Goal: Check status

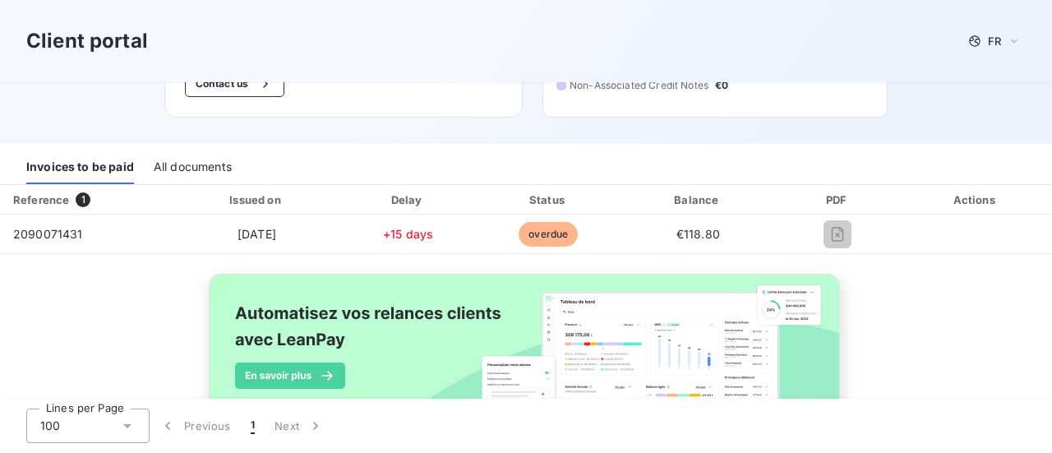
scroll to position [164, 0]
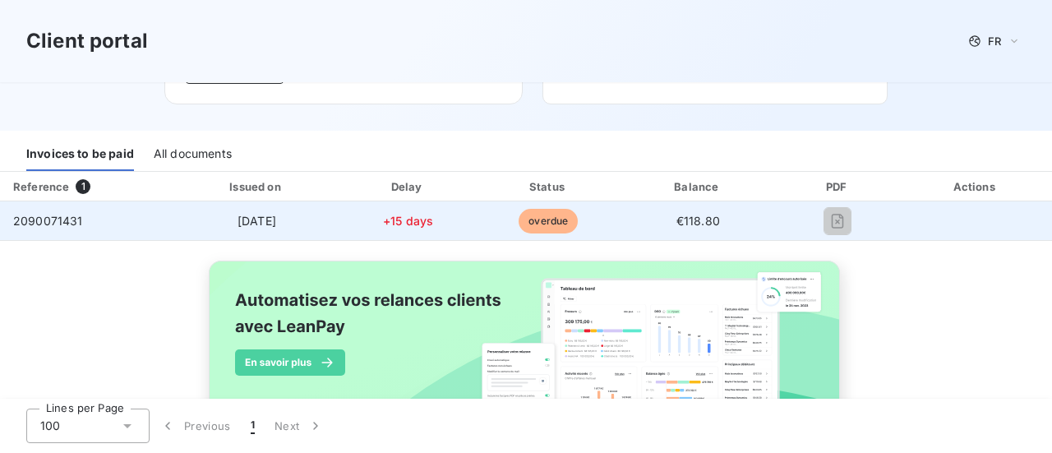
click at [52, 228] on td "2090071431" at bounding box center [87, 220] width 174 height 39
click at [59, 204] on td "2090071431" at bounding box center [87, 220] width 174 height 39
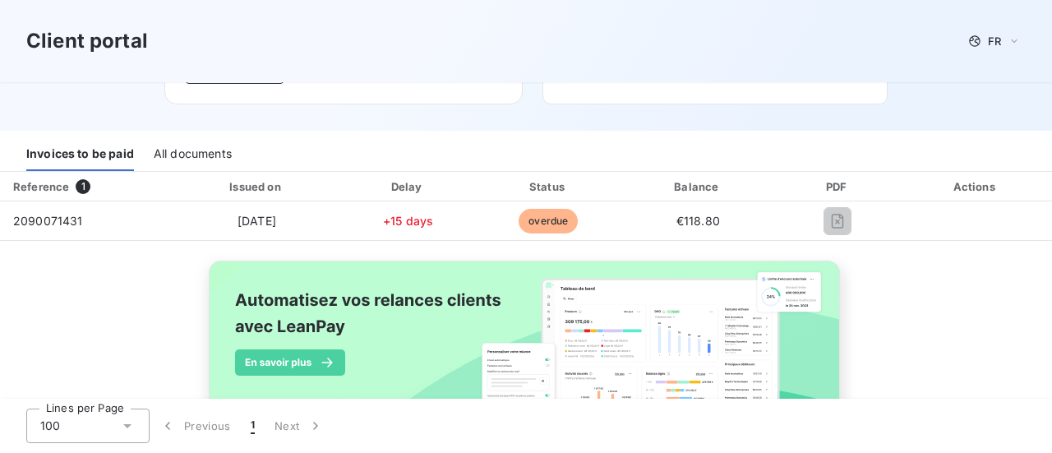
click at [156, 151] on div "All documents" at bounding box center [193, 153] width 78 height 35
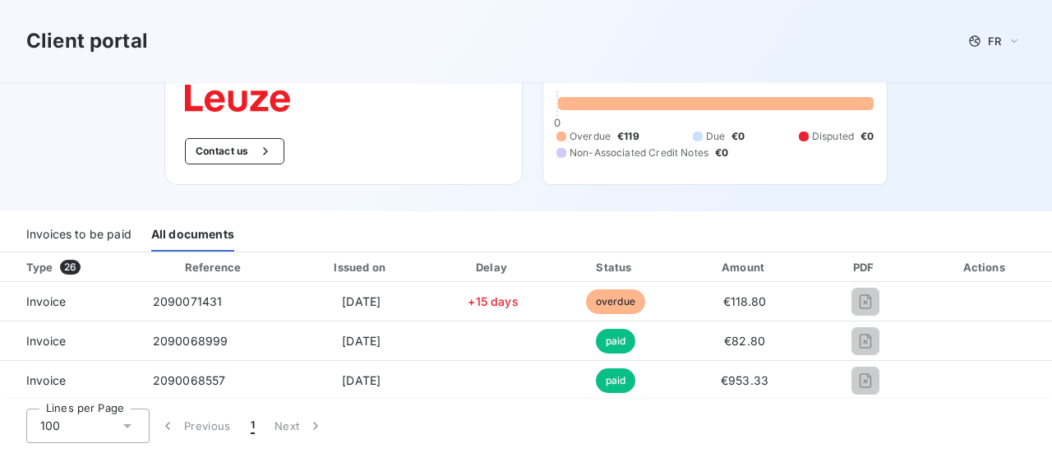
scroll to position [82, 0]
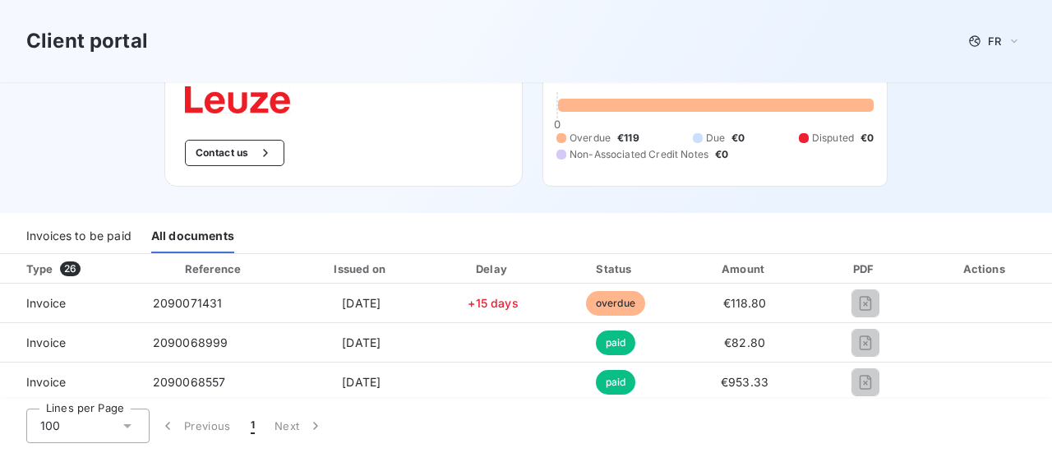
click at [95, 247] on div "Invoices to be paid" at bounding box center [78, 236] width 105 height 35
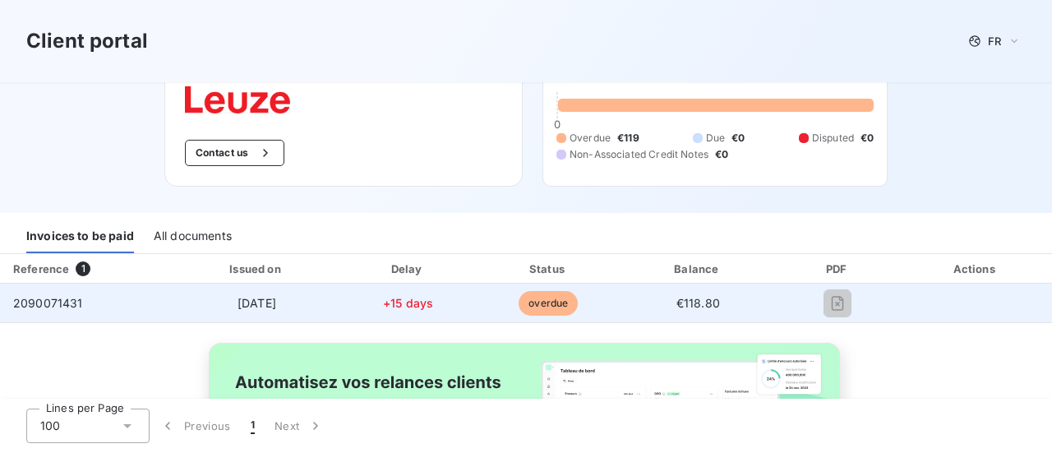
click at [71, 301] on span "2090071431" at bounding box center [48, 303] width 70 height 14
click at [526, 307] on span "overdue" at bounding box center [548, 303] width 59 height 25
click at [246, 288] on td "[DATE]" at bounding box center [256, 303] width 165 height 39
click at [26, 295] on div "2090071431" at bounding box center [48, 303] width 70 height 16
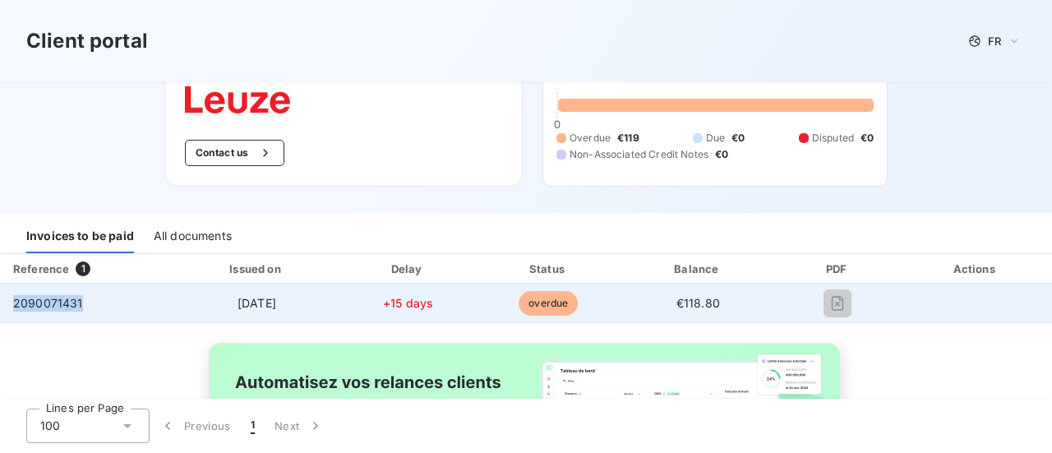
click at [26, 295] on div "2090071431" at bounding box center [48, 303] width 70 height 16
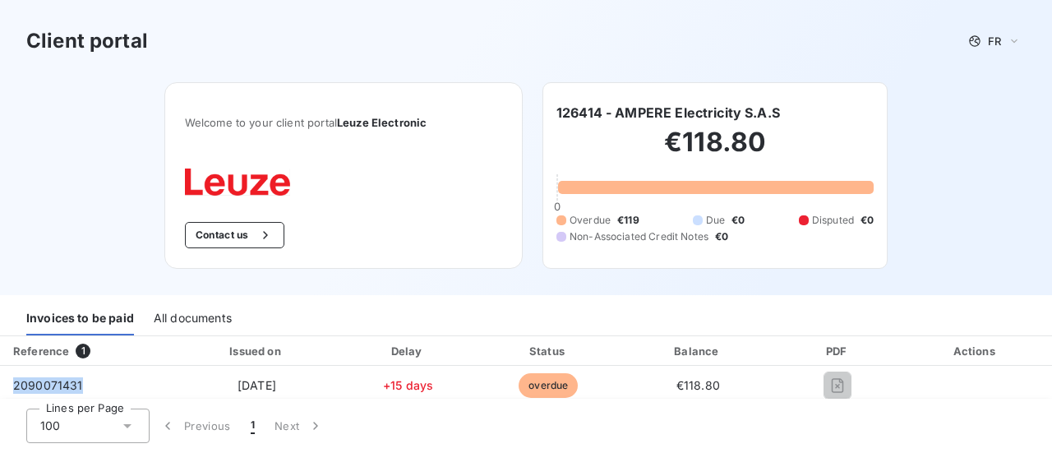
scroll to position [226, 0]
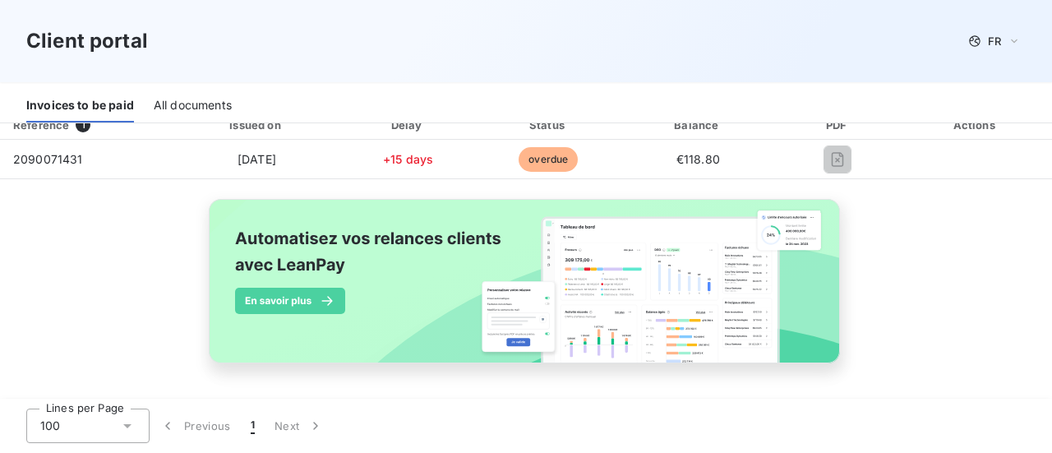
click at [55, 226] on div "Reference 1 Issued on Delay Status Balance PDF Actions 2090071431 [DATE] +15 da…" at bounding box center [526, 256] width 1052 height 292
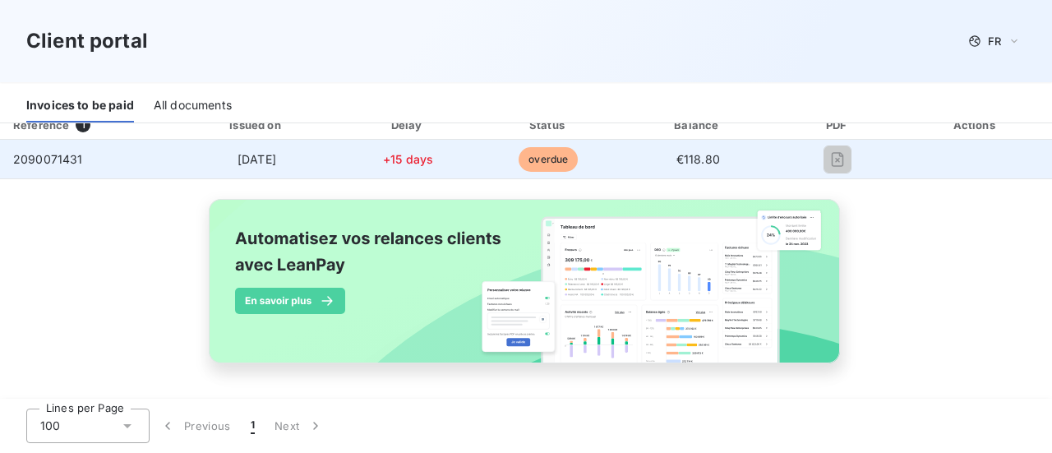
click at [48, 168] on td "2090071431" at bounding box center [87, 159] width 174 height 39
click at [620, 155] on td "€118.80" at bounding box center [698, 159] width 156 height 39
drag, startPoint x: 561, startPoint y: 142, endPoint x: 555, endPoint y: 149, distance: 9.3
click at [556, 145] on td "overdue" at bounding box center [548, 159] width 143 height 39
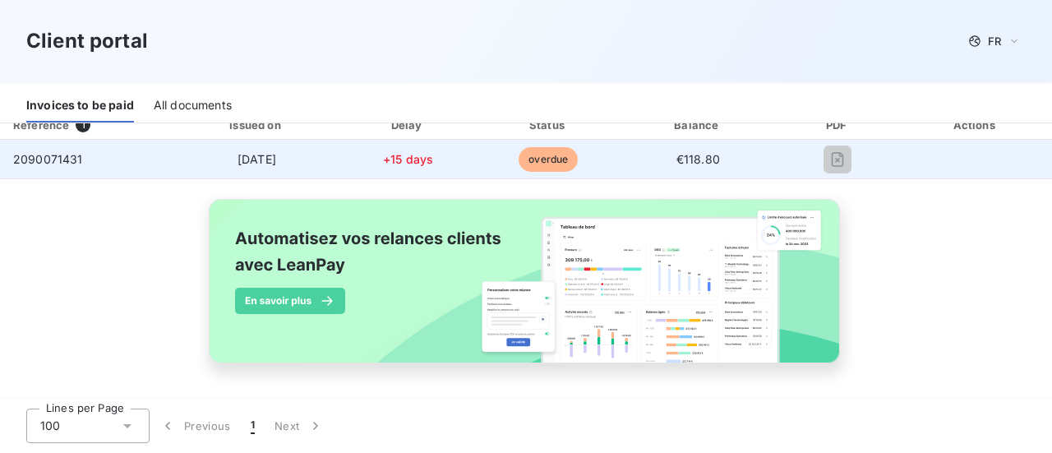
click at [556, 162] on span "overdue" at bounding box center [548, 159] width 59 height 25
click at [833, 143] on td at bounding box center [837, 159] width 123 height 39
click at [842, 156] on div at bounding box center [837, 159] width 97 height 26
click at [61, 154] on span "2090071431" at bounding box center [48, 159] width 70 height 14
click at [67, 158] on span "2090071431" at bounding box center [48, 159] width 70 height 14
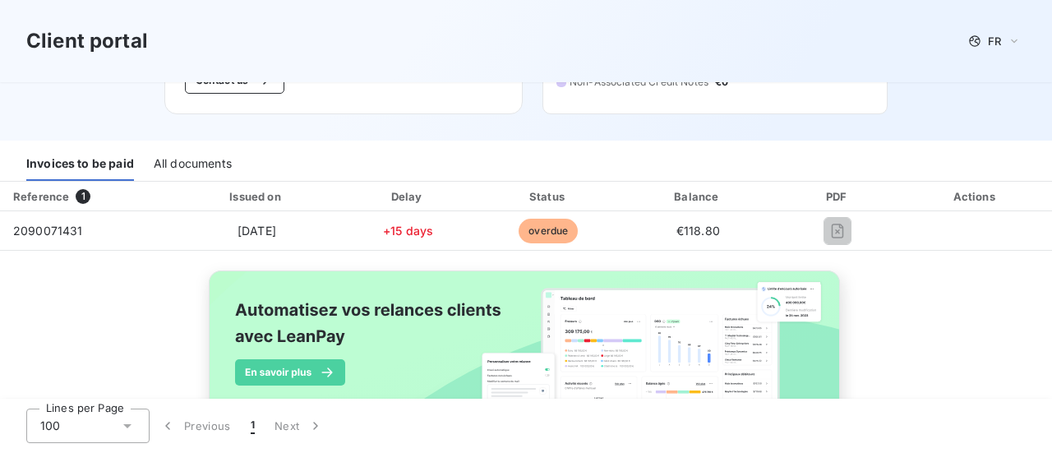
scroll to position [62, 0]
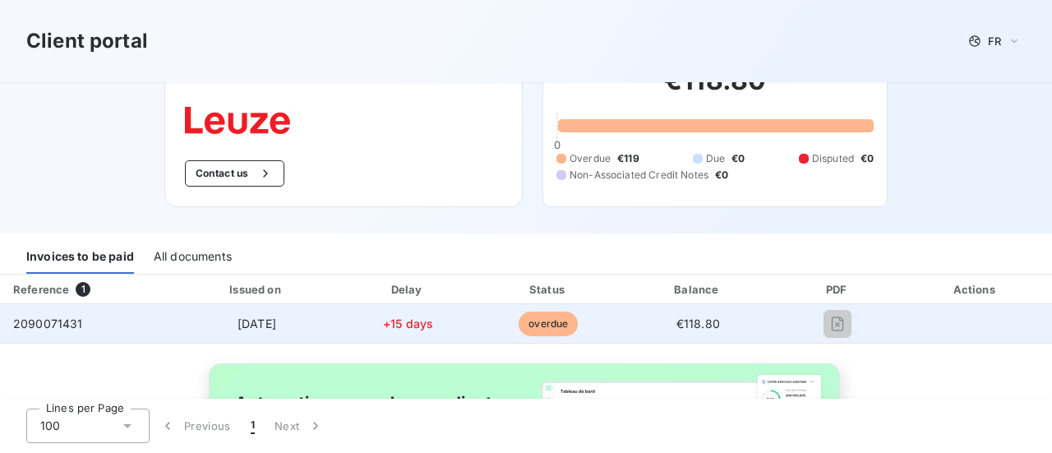
click at [58, 323] on span "2090071431" at bounding box center [48, 323] width 70 height 14
click at [148, 339] on td "2090071431" at bounding box center [87, 323] width 174 height 39
click at [45, 326] on span "2090071431" at bounding box center [48, 323] width 70 height 14
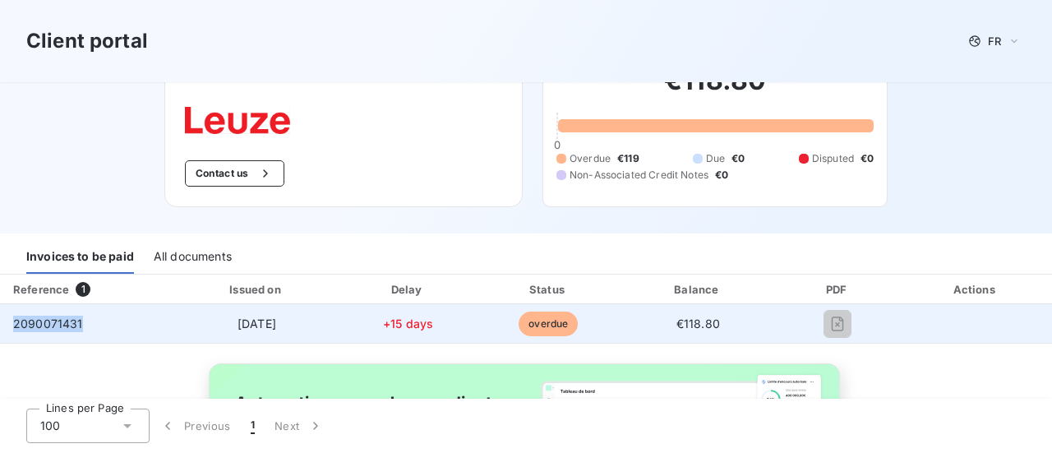
click at [55, 328] on span "2090071431" at bounding box center [48, 323] width 70 height 14
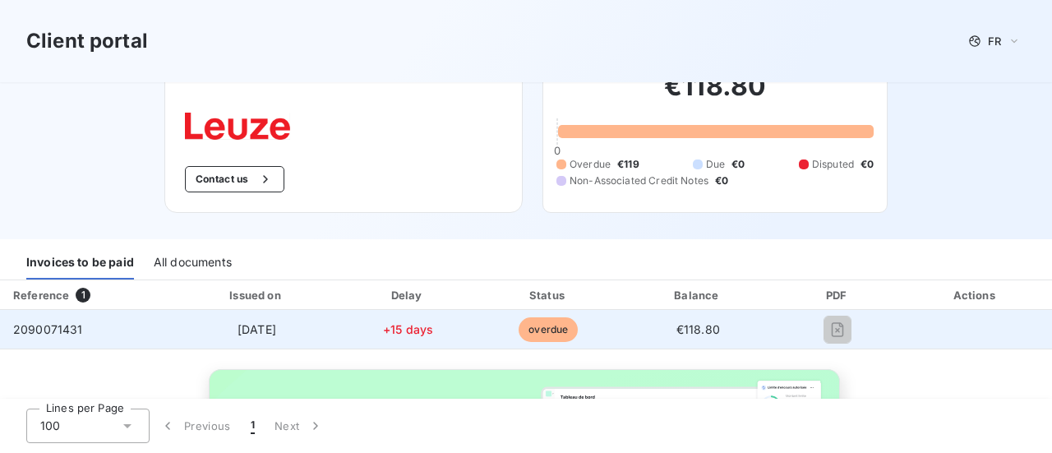
scroll to position [82, 0]
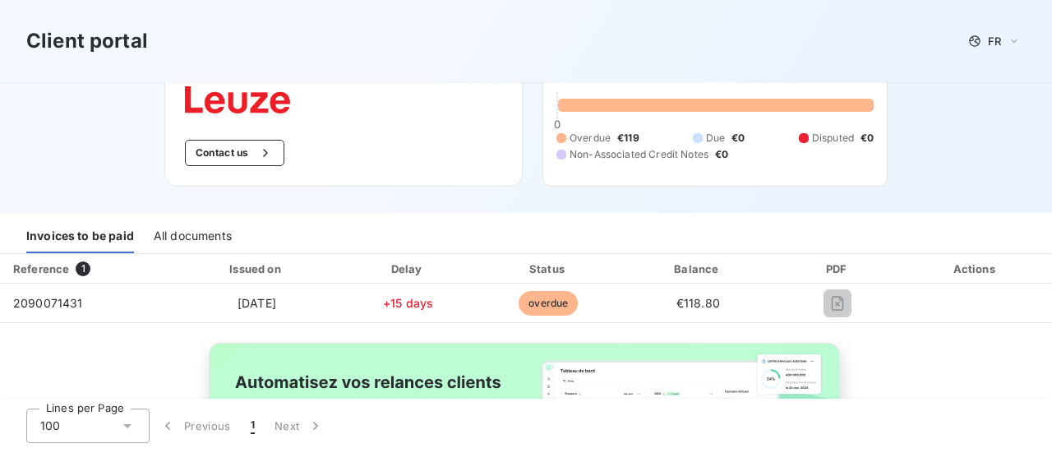
click at [556, 160] on div "Non-Associated Credit Notes" at bounding box center [632, 154] width 152 height 15
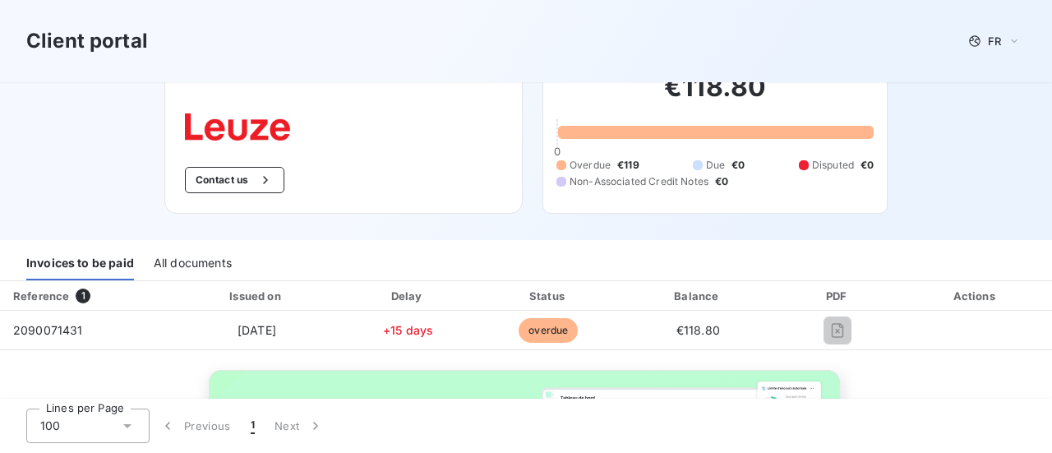
scroll to position [0, 0]
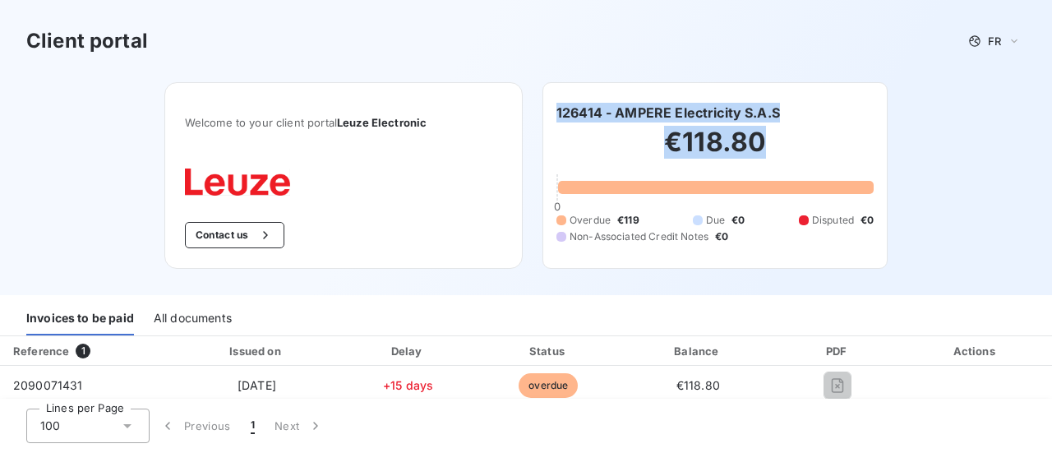
drag, startPoint x: 552, startPoint y: 104, endPoint x: 848, endPoint y: 136, distance: 297.7
click at [846, 136] on div "126414 - AMPERE Electricity S.A.S €118.80 0 Overdue €119 Due €0 Disputed €0 Non…" at bounding box center [714, 175] width 317 height 145
click at [848, 136] on h2 "€118.80" at bounding box center [714, 150] width 317 height 49
drag, startPoint x: 590, startPoint y: 113, endPoint x: 819, endPoint y: 111, distance: 229.3
click at [819, 111] on div "126414 - AMPERE Electricity S.A.S" at bounding box center [714, 113] width 317 height 20
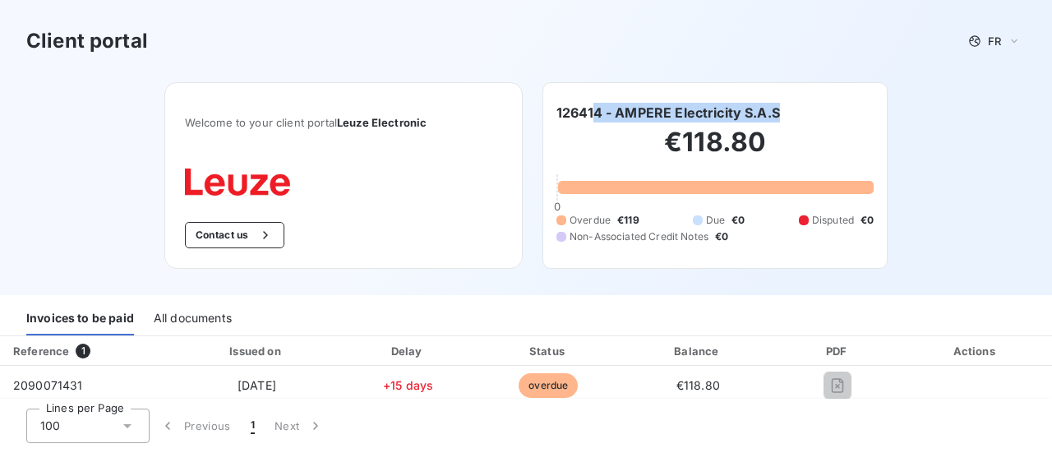
click at [819, 111] on div "126414 - AMPERE Electricity S.A.S" at bounding box center [714, 113] width 317 height 20
drag, startPoint x: 549, startPoint y: 113, endPoint x: 782, endPoint y: 108, distance: 233.4
click at [782, 108] on div "126414 - AMPERE Electricity S.A.S €118.80 0 Overdue €119 Due €0 Disputed €0 Non…" at bounding box center [714, 175] width 345 height 187
click at [782, 108] on div "126414 - AMPERE Electricity S.A.S" at bounding box center [714, 113] width 317 height 20
